Goal: Entertainment & Leisure: Consume media (video, audio)

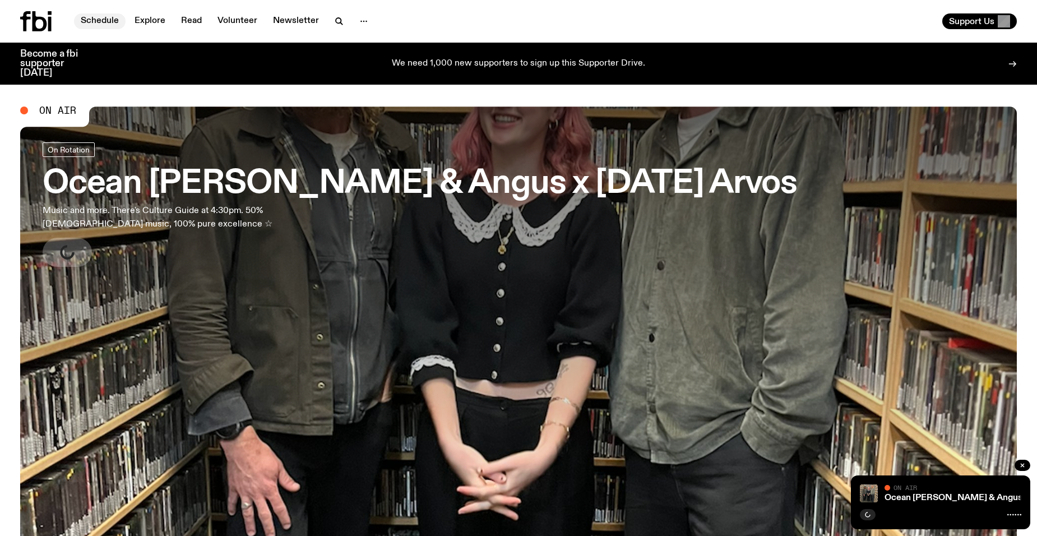
click at [101, 20] on link "Schedule" at bounding box center [100, 21] width 52 height 16
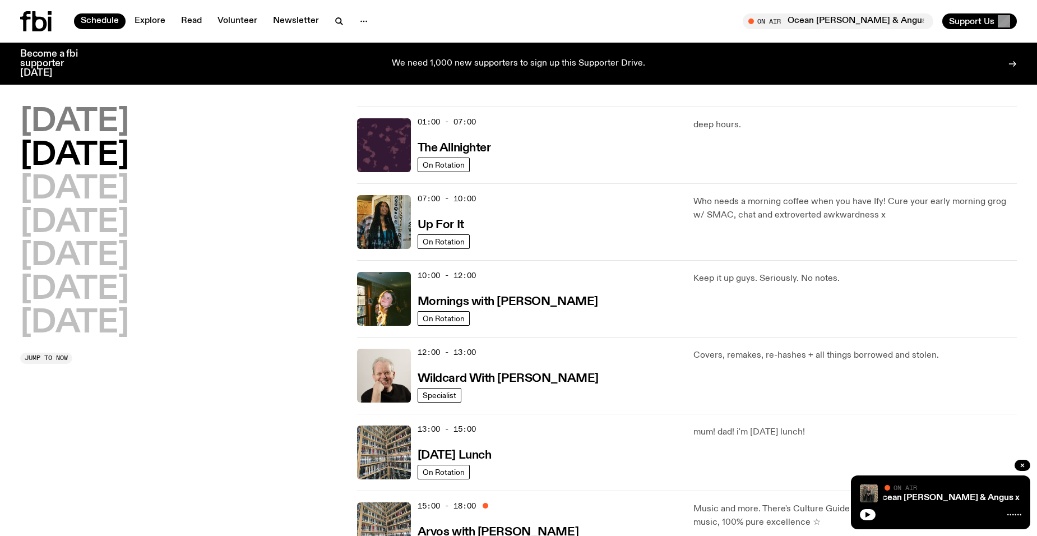
click at [118, 114] on h2 "[DATE]" at bounding box center [74, 122] width 109 height 31
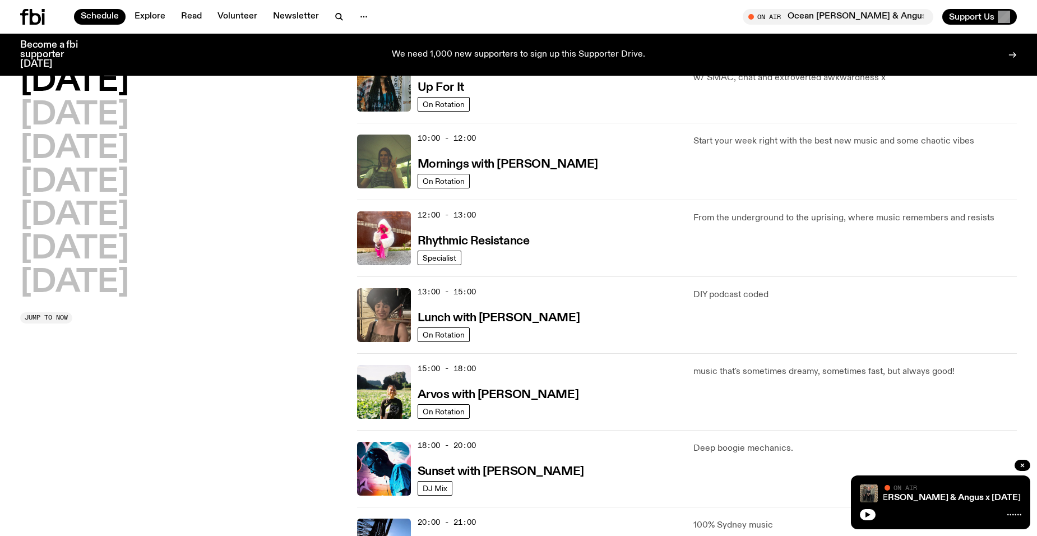
scroll to position [312, 0]
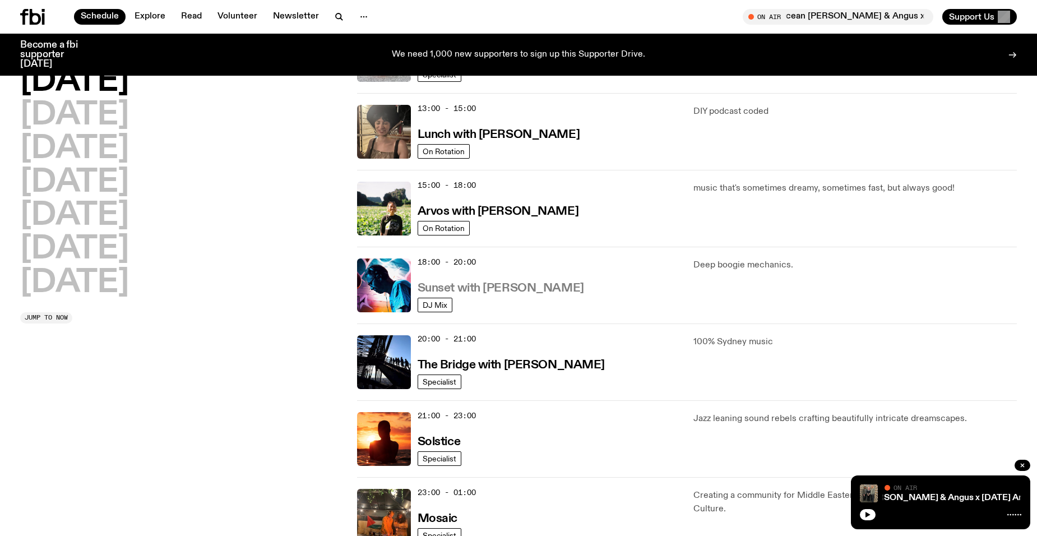
click at [489, 286] on h3 "Sunset with [PERSON_NAME]" at bounding box center [501, 289] width 167 height 12
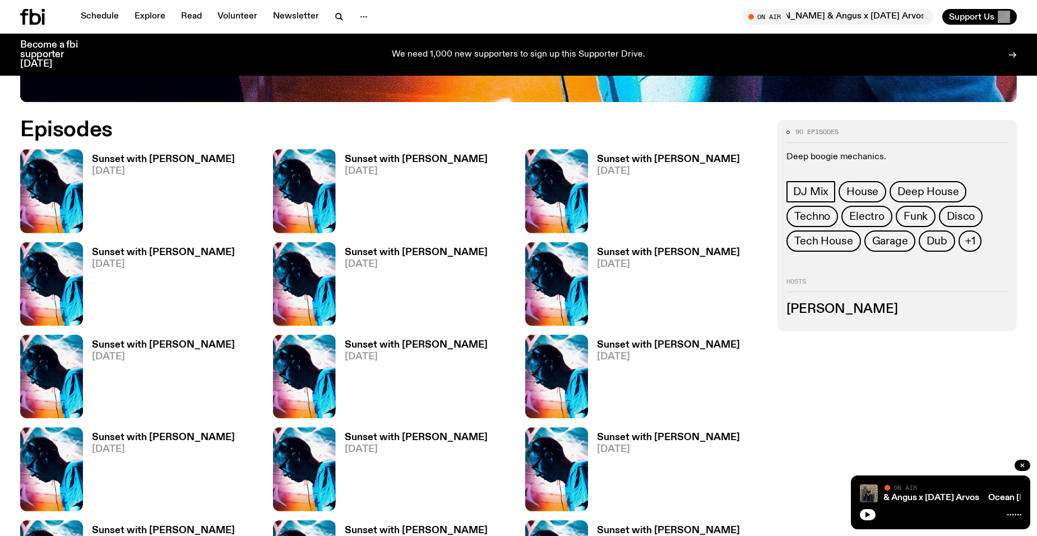
scroll to position [499, 0]
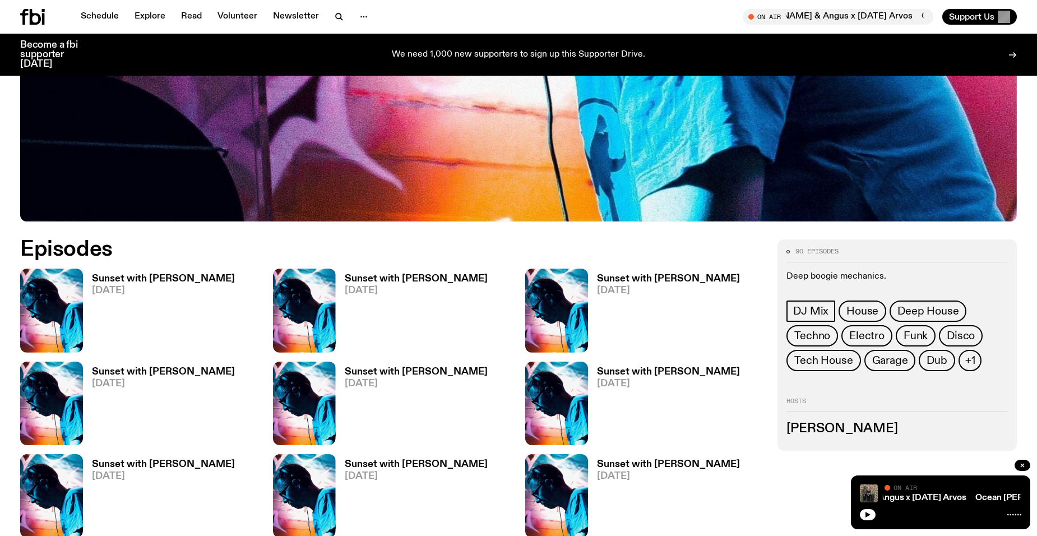
click at [389, 280] on h3 "Sunset with [PERSON_NAME]" at bounding box center [416, 279] width 143 height 10
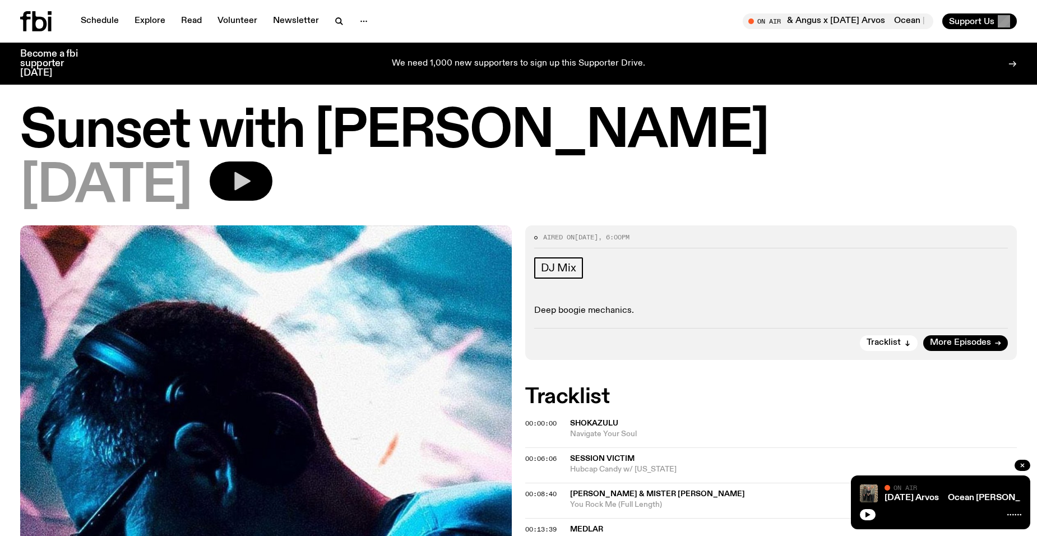
click at [252, 191] on icon "button" at bounding box center [241, 181] width 22 height 22
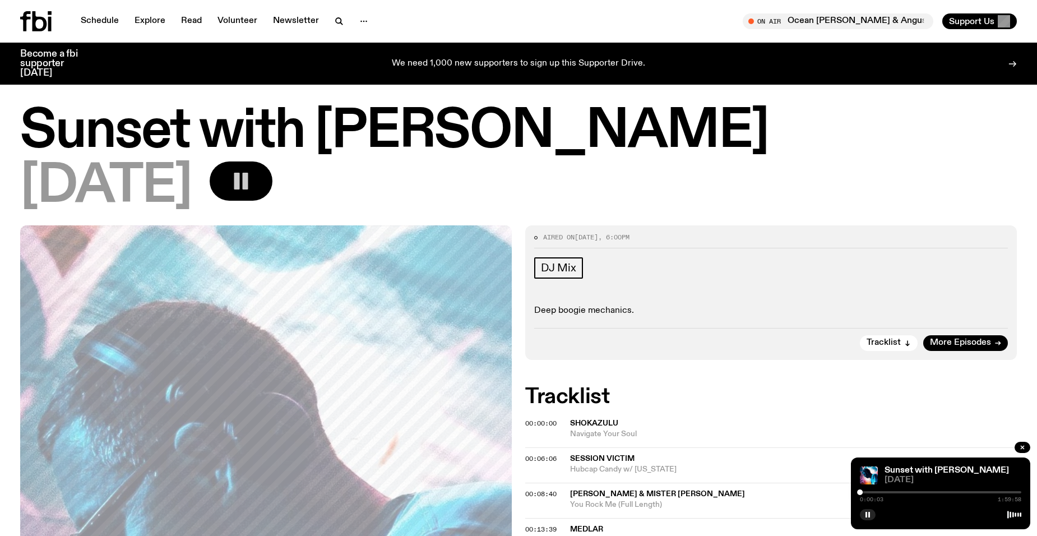
click at [865, 491] on div at bounding box center [941, 492] width 162 height 2
click at [870, 491] on div at bounding box center [941, 492] width 162 height 2
click at [871, 514] on icon "button" at bounding box center [868, 514] width 7 height 7
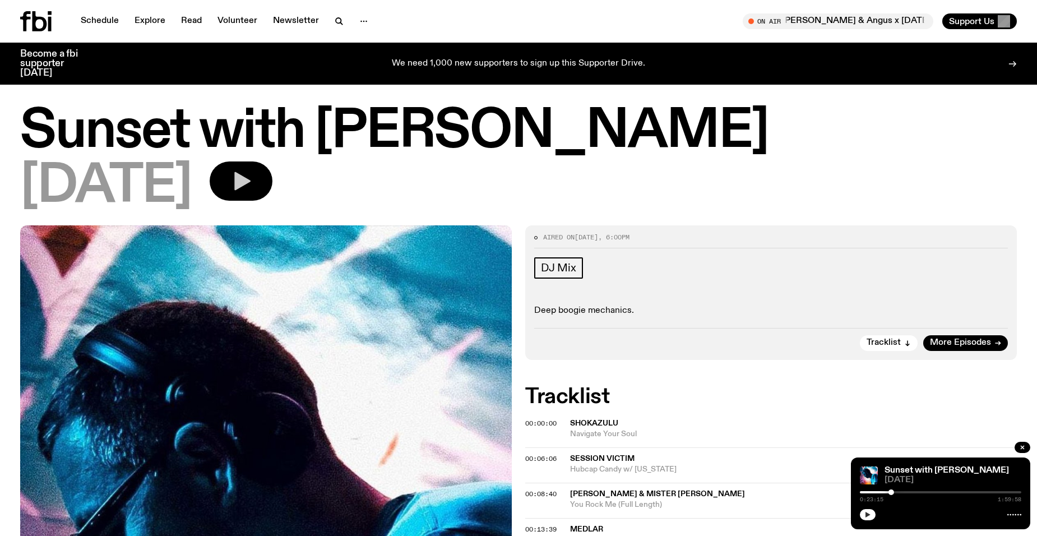
click at [868, 514] on icon "button" at bounding box center [868, 515] width 5 height 6
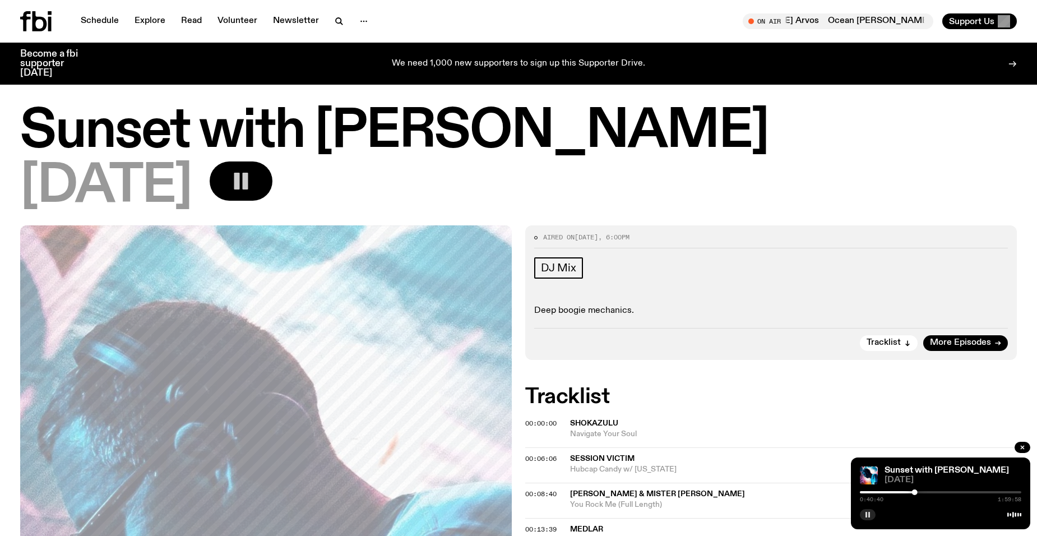
click at [869, 514] on rect "button" at bounding box center [870, 515] width 2 height 6
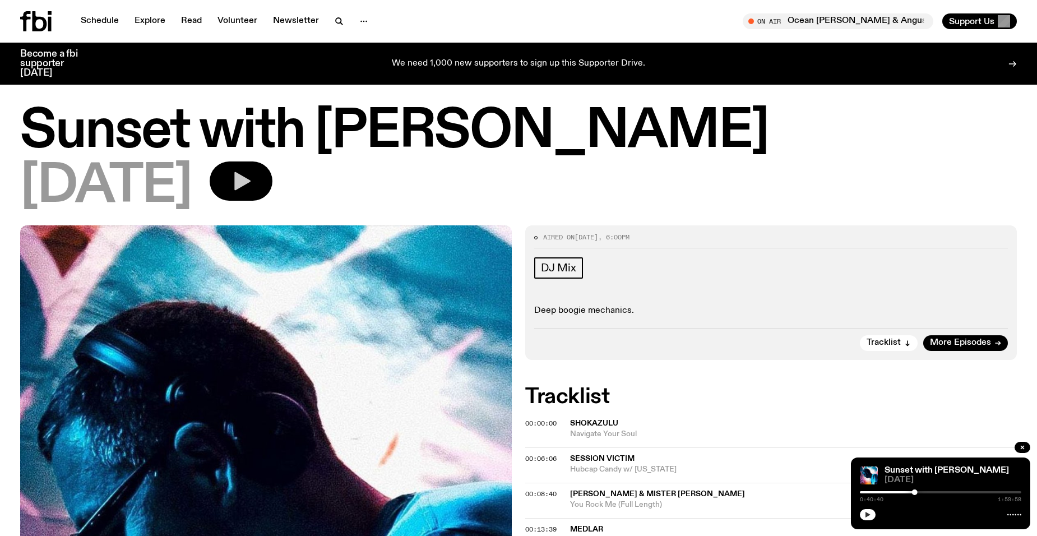
click at [869, 516] on icon "button" at bounding box center [868, 515] width 5 height 6
